Goal: Information Seeking & Learning: Learn about a topic

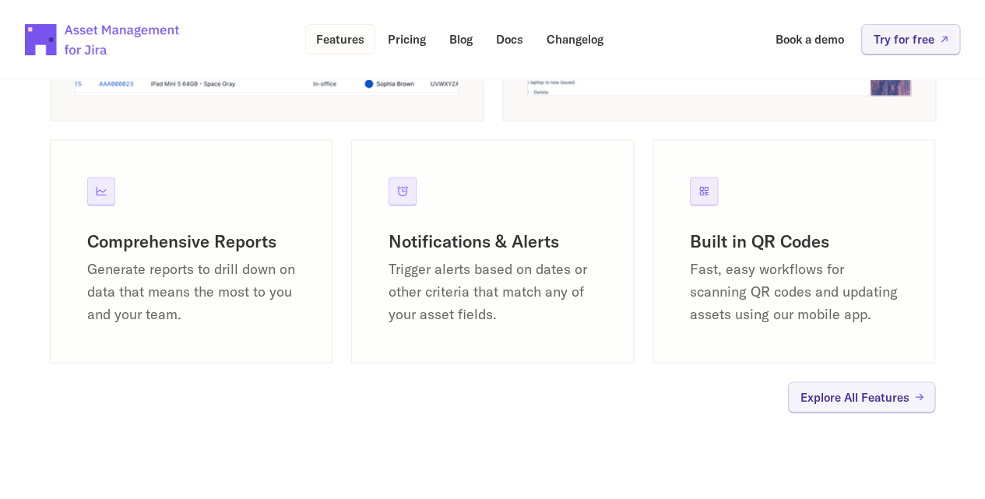
scroll to position [1456, 0]
click at [330, 36] on p "Features" at bounding box center [340, 39] width 48 height 12
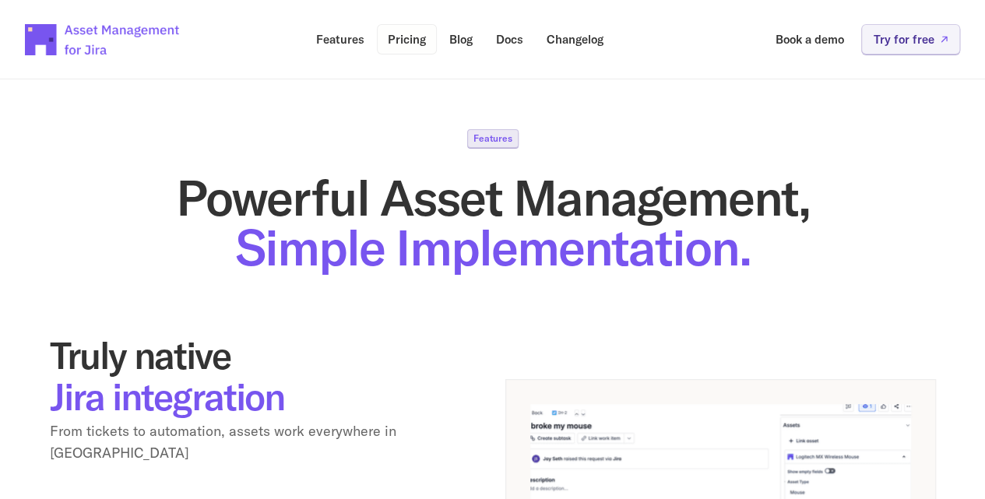
click at [394, 33] on p "Pricing" at bounding box center [407, 39] width 38 height 12
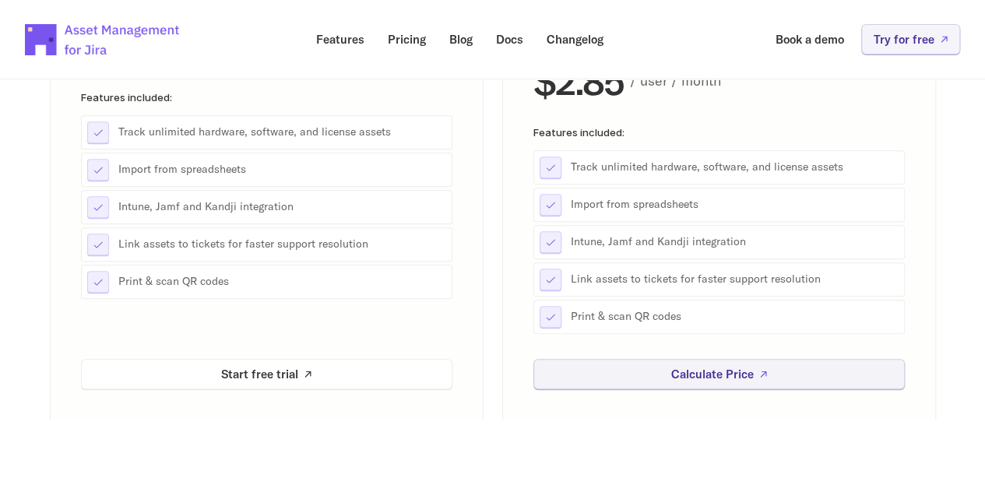
scroll to position [363, 0]
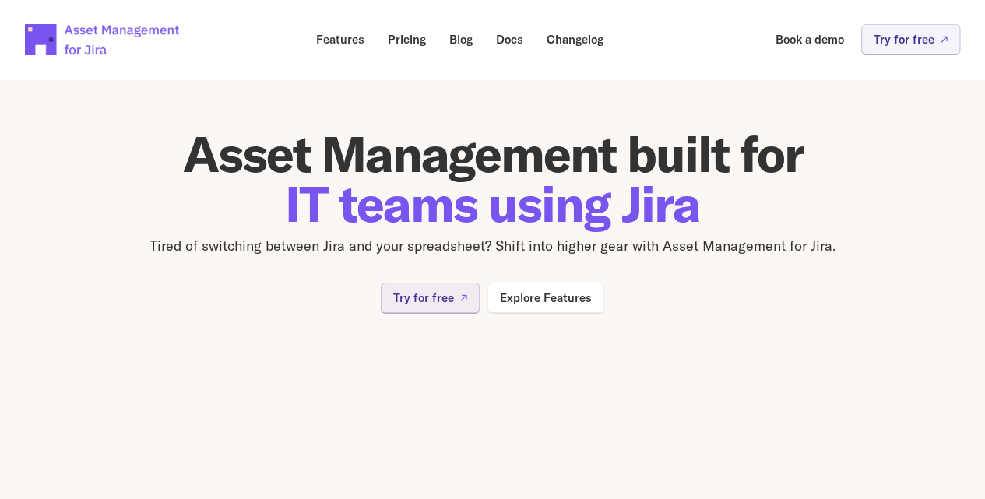
scroll to position [1456, 0]
